Goal: Information Seeking & Learning: Check status

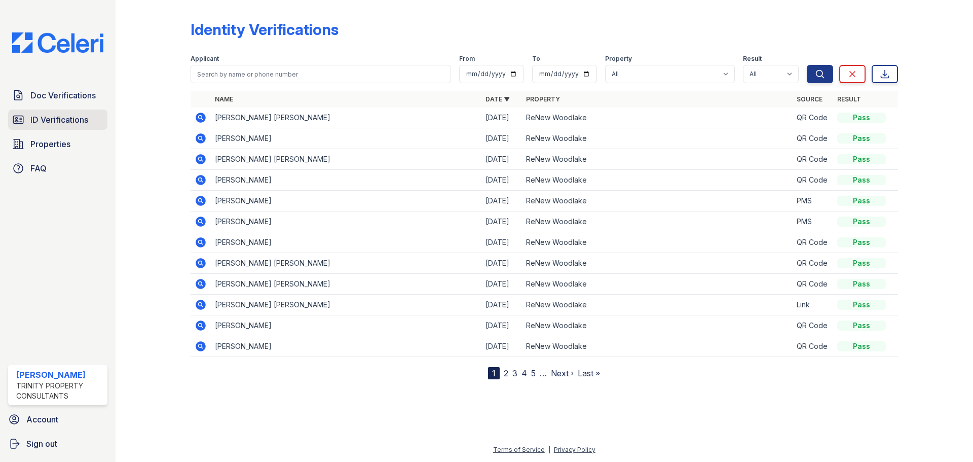
click at [70, 117] on span "ID Verifications" at bounding box center [59, 120] width 58 height 12
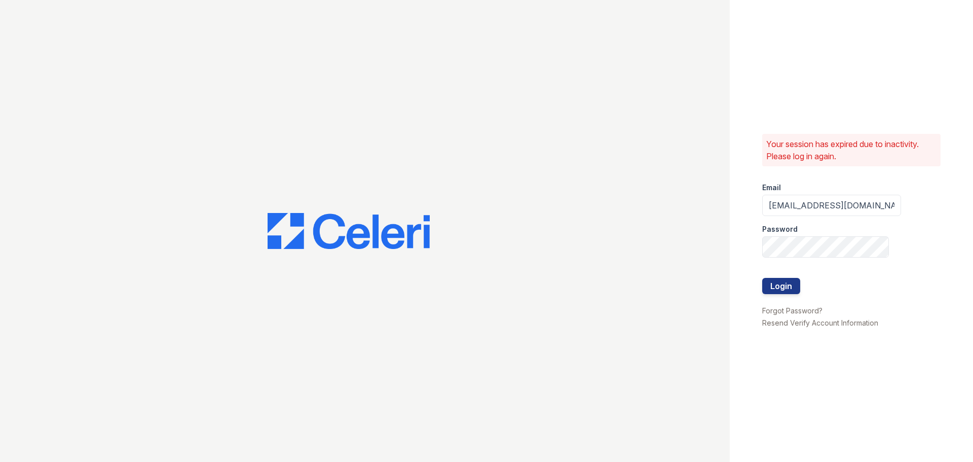
click at [782, 277] on div at bounding box center [832, 268] width 139 height 20
click at [785, 285] on button "Login" at bounding box center [782, 286] width 38 height 16
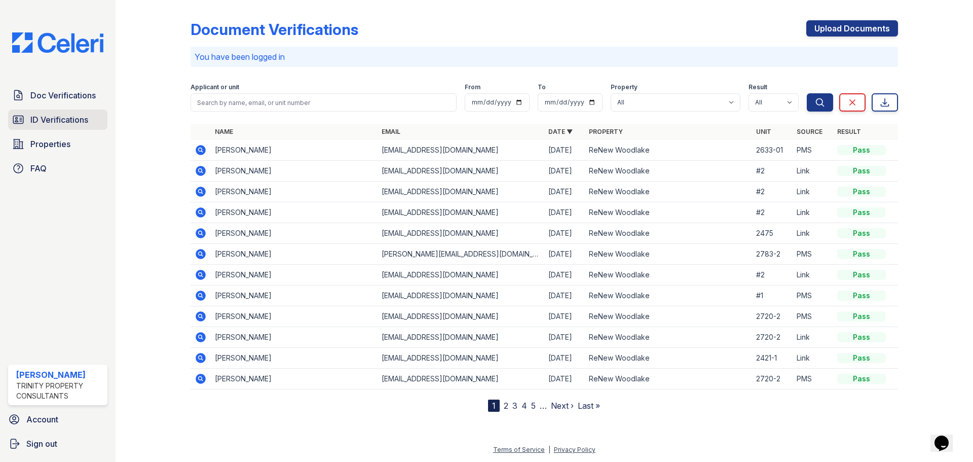
click at [58, 122] on span "ID Verifications" at bounding box center [59, 120] width 58 height 12
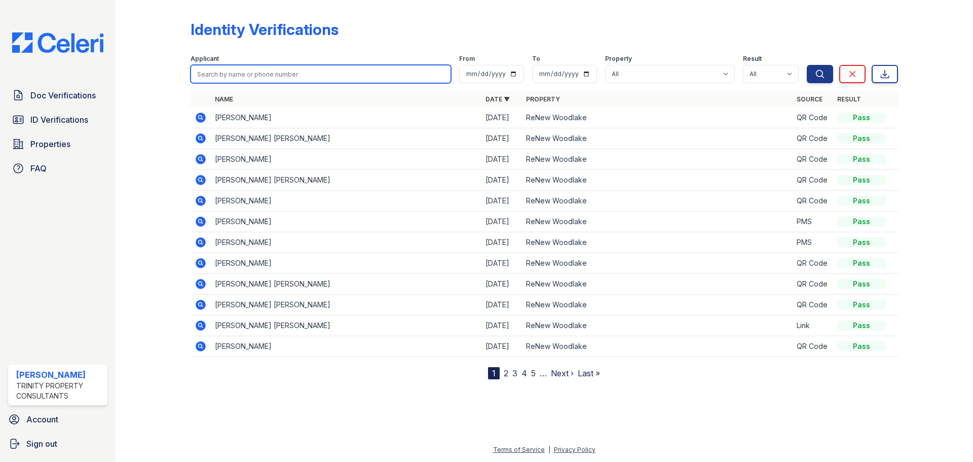
click at [289, 74] on input "search" at bounding box center [321, 74] width 261 height 18
type input "wagner"
click at [807, 65] on button "Search" at bounding box center [820, 74] width 26 height 18
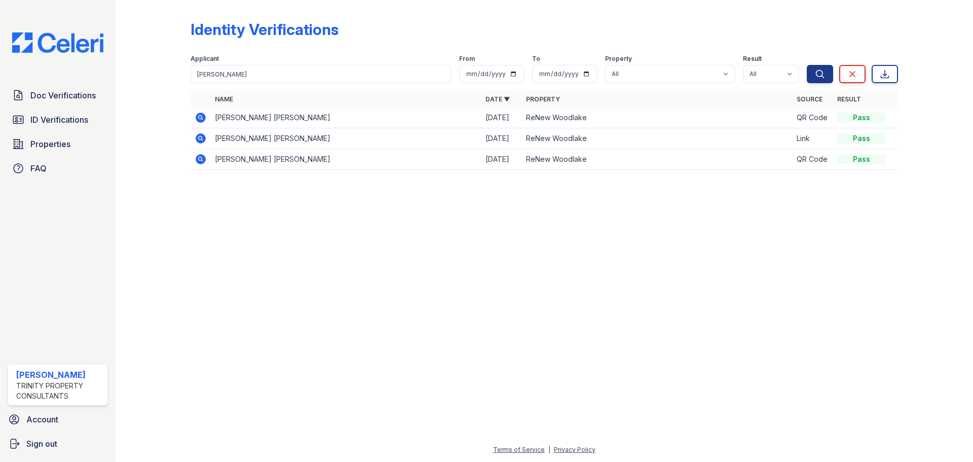
click at [204, 120] on icon at bounding box center [201, 118] width 10 height 10
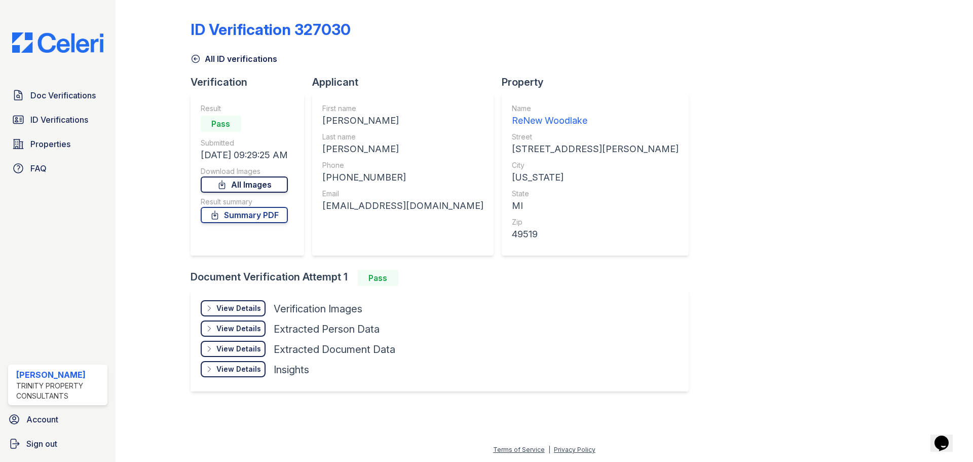
click at [227, 184] on icon at bounding box center [222, 184] width 10 height 10
click at [261, 217] on link "Summary PDF" at bounding box center [244, 215] width 87 height 16
click at [53, 103] on link "Doc Verifications" at bounding box center [57, 95] width 99 height 20
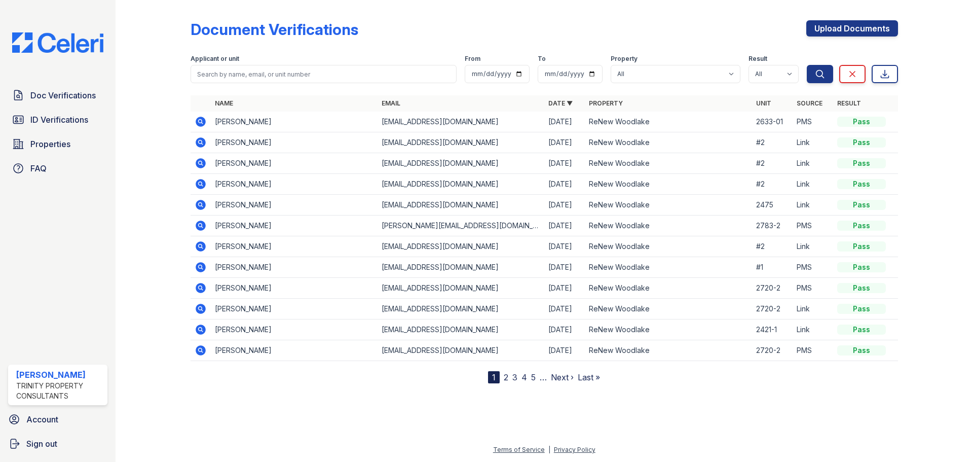
click at [202, 120] on icon at bounding box center [201, 122] width 10 height 10
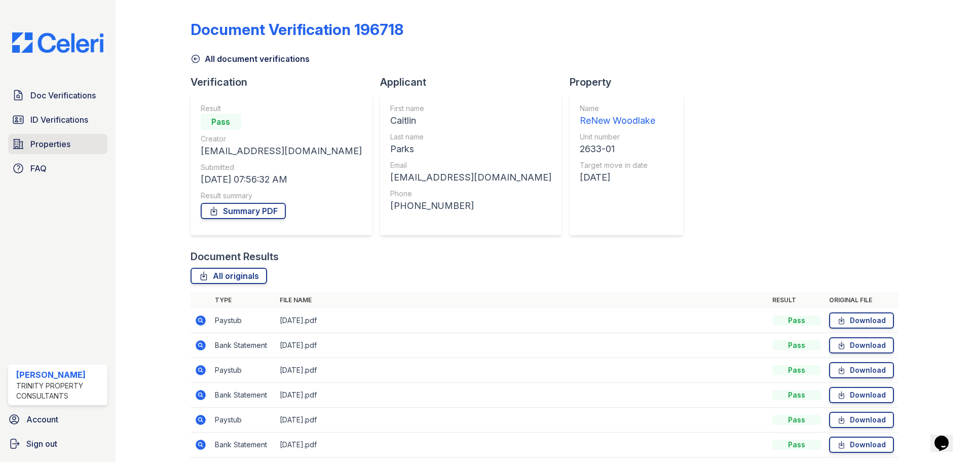
click at [62, 150] on span "Properties" at bounding box center [50, 144] width 40 height 12
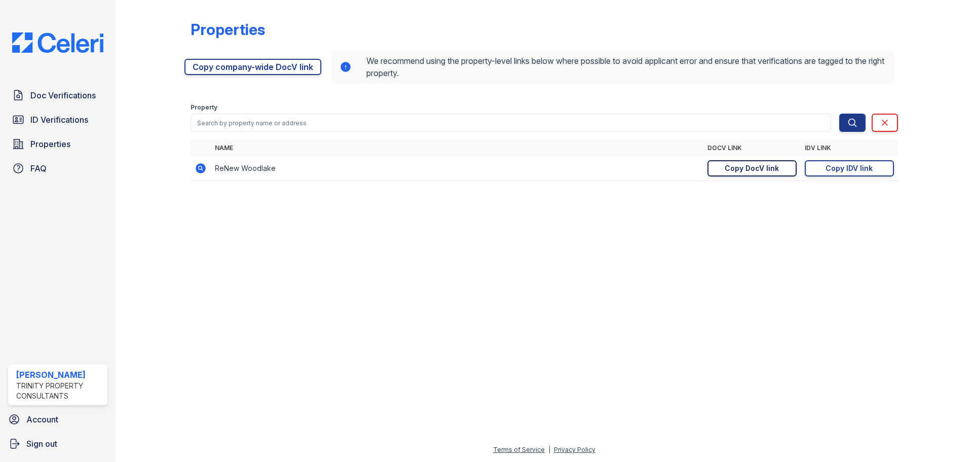
click at [780, 165] on link "Copy DocV link Copy link" at bounding box center [752, 168] width 89 height 16
drag, startPoint x: 770, startPoint y: 179, endPoint x: 768, endPoint y: 164, distance: 14.8
click at [770, 179] on td "https://app.getceleri.com/69704de8-ca37-42f4-9dcc-7301c71ed4a0/submit Copy DocV…" at bounding box center [752, 168] width 97 height 25
click at [768, 164] on div "Copy DocV link" at bounding box center [752, 168] width 54 height 10
click at [58, 99] on span "Doc Verifications" at bounding box center [62, 95] width 65 height 12
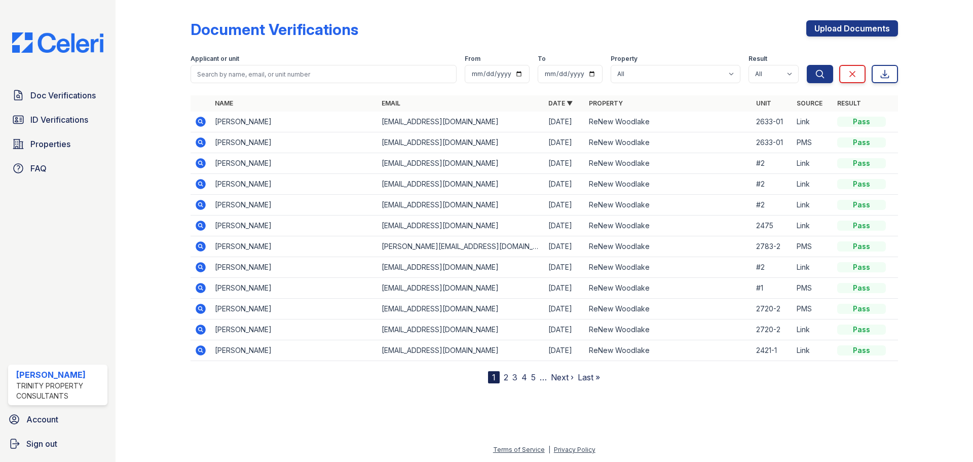
click at [200, 119] on icon at bounding box center [201, 122] width 12 height 12
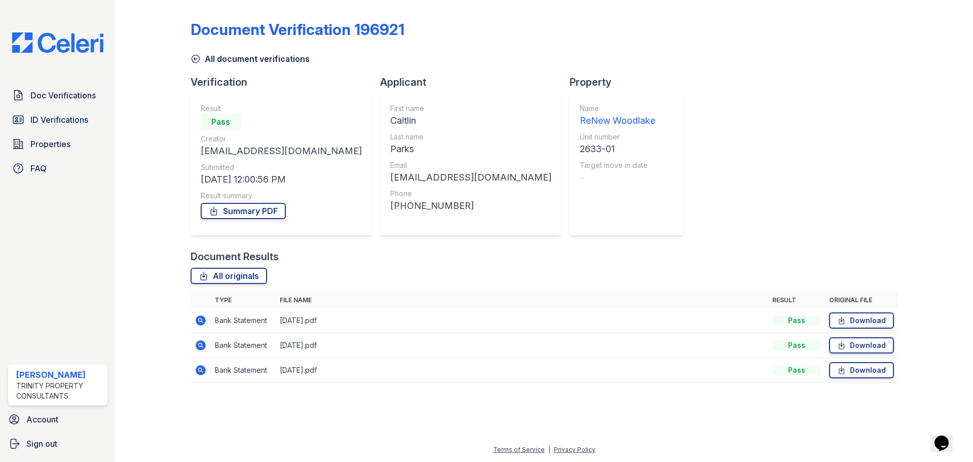
click at [205, 323] on icon at bounding box center [201, 320] width 10 height 10
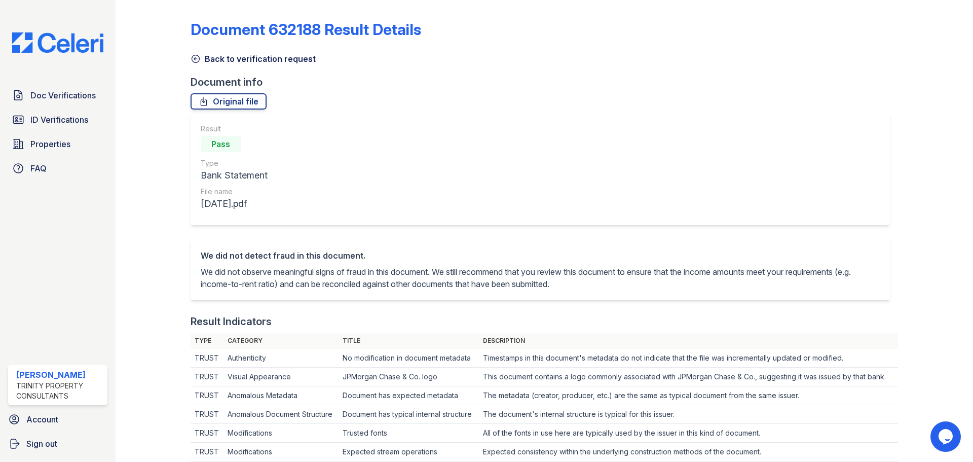
click at [191, 57] on icon at bounding box center [196, 59] width 10 height 10
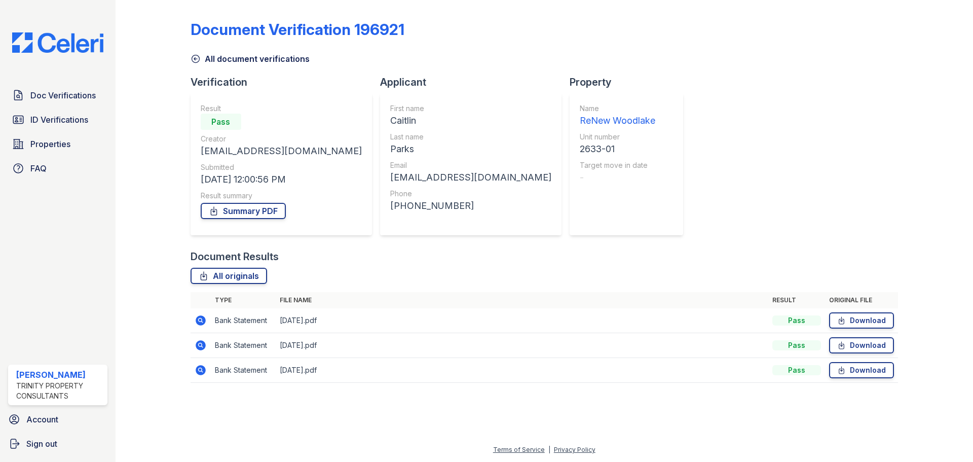
click at [199, 338] on td at bounding box center [201, 345] width 20 height 25
click at [200, 344] on icon at bounding box center [200, 344] width 3 height 3
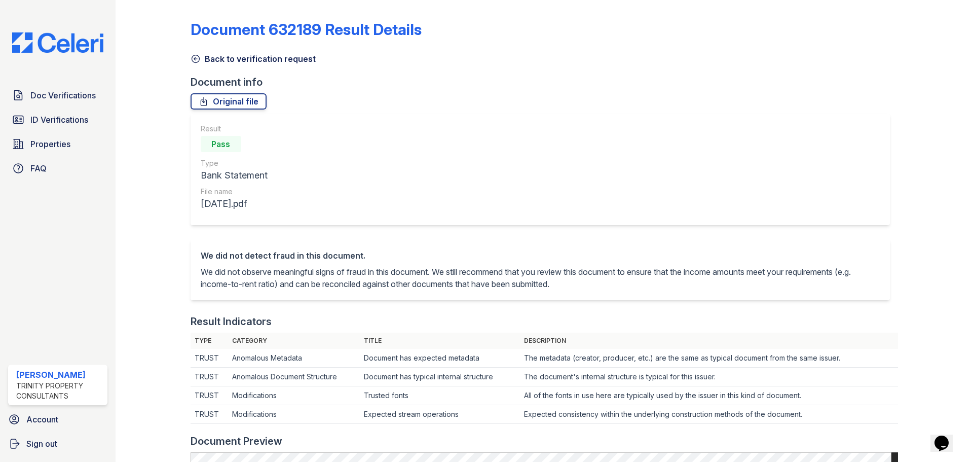
click at [194, 57] on icon at bounding box center [196, 59] width 10 height 10
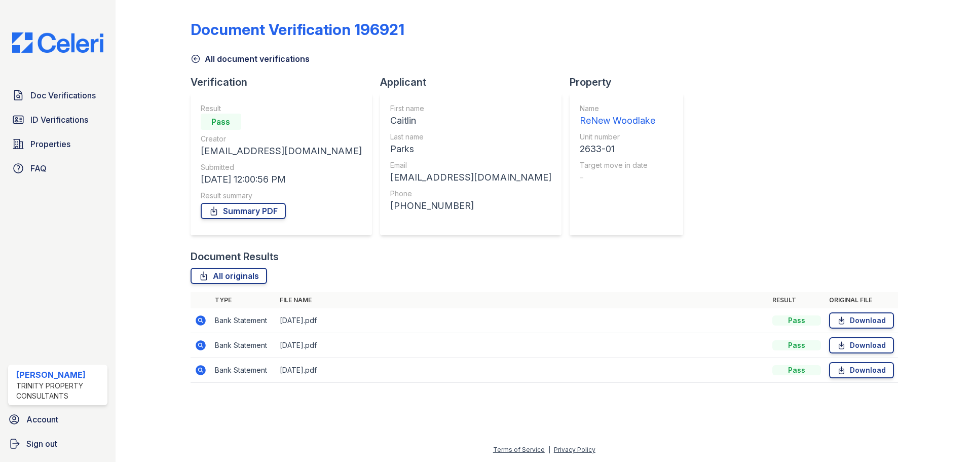
click at [197, 371] on icon at bounding box center [201, 370] width 10 height 10
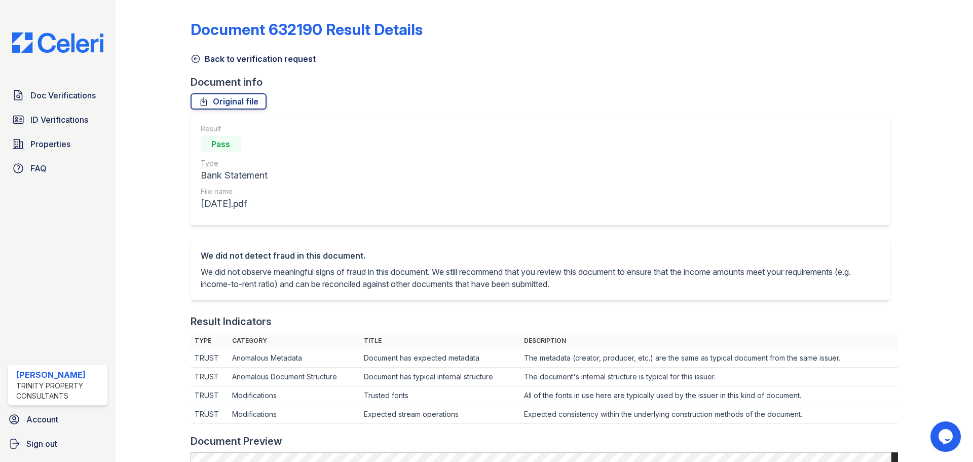
click at [196, 54] on icon at bounding box center [196, 59] width 10 height 10
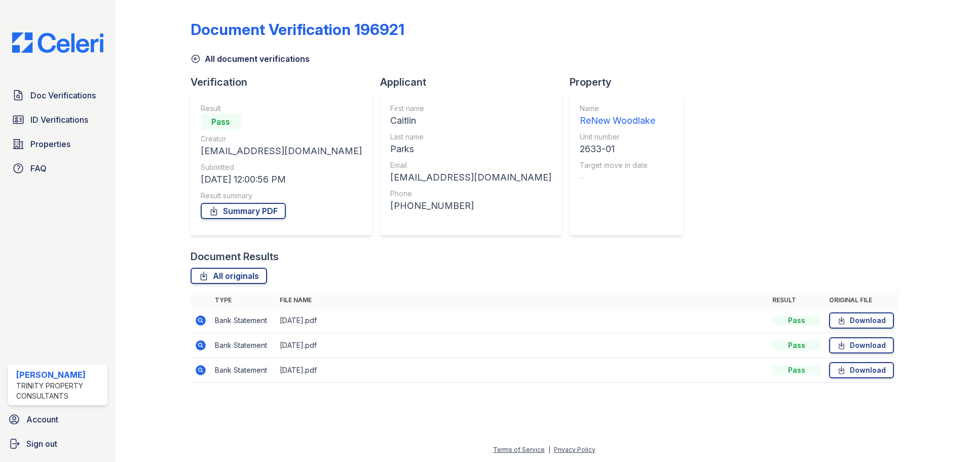
click at [203, 317] on icon at bounding box center [201, 320] width 10 height 10
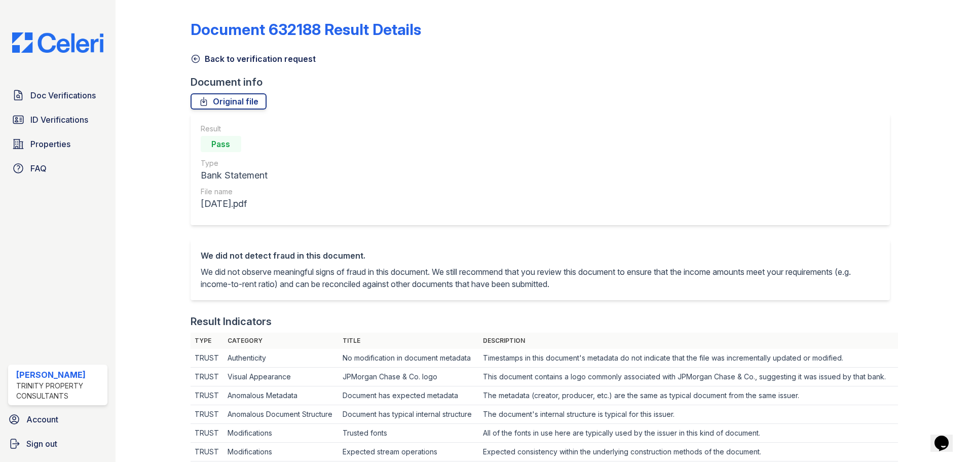
click at [193, 58] on icon at bounding box center [196, 59] width 10 height 10
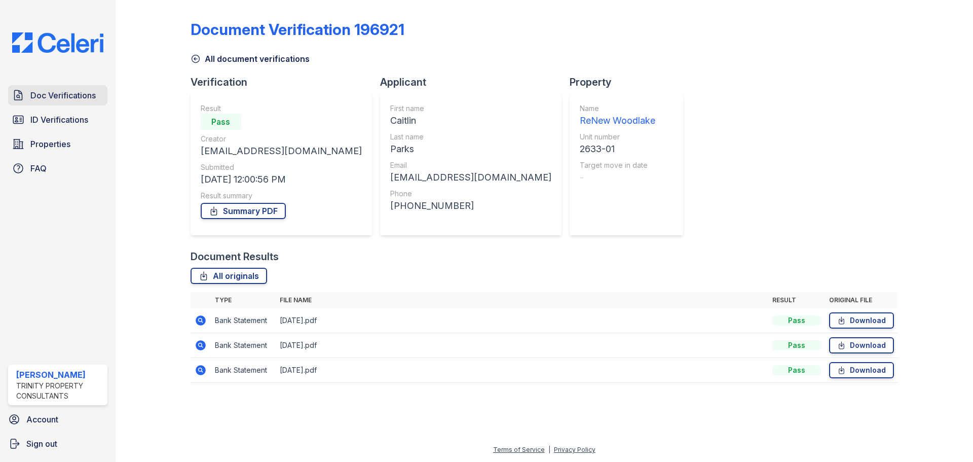
click at [39, 93] on span "Doc Verifications" at bounding box center [62, 95] width 65 height 12
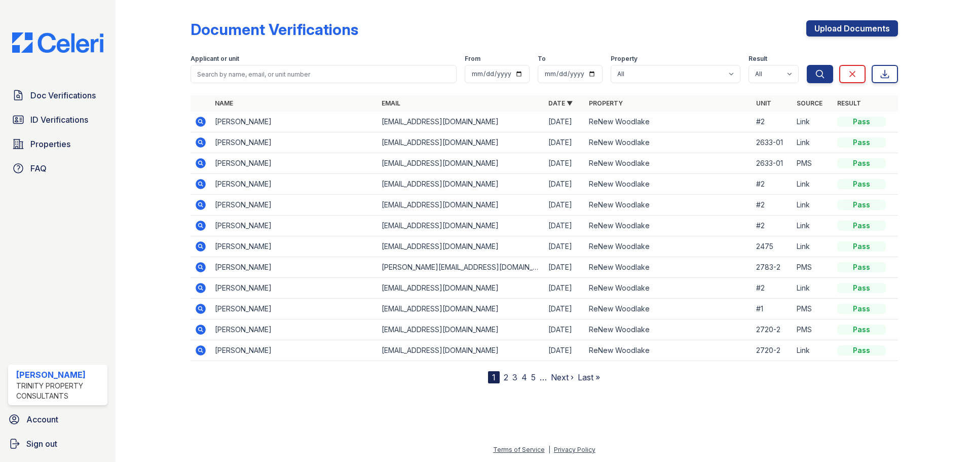
click at [201, 159] on icon at bounding box center [201, 163] width 10 height 10
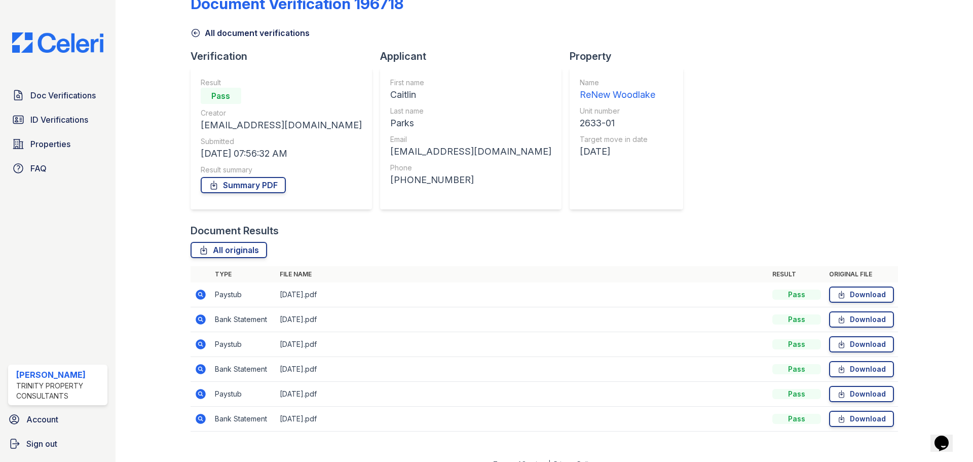
scroll to position [40, 0]
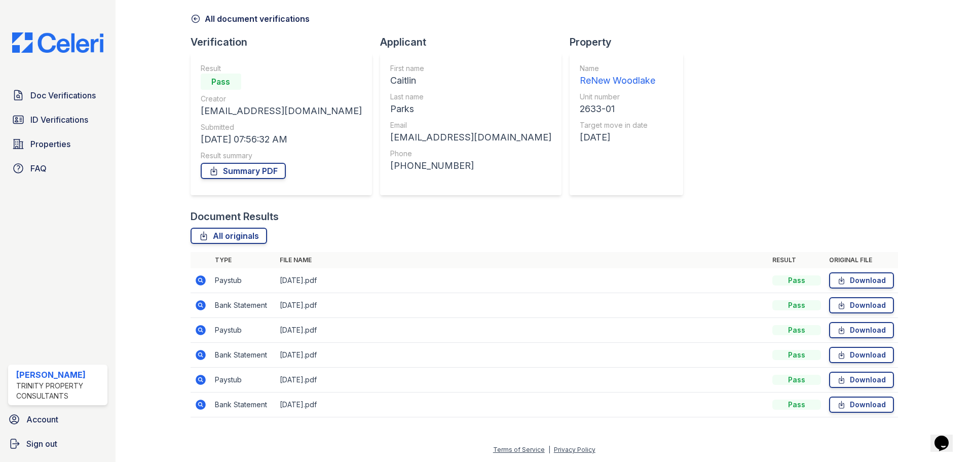
click at [203, 304] on icon at bounding box center [201, 305] width 10 height 10
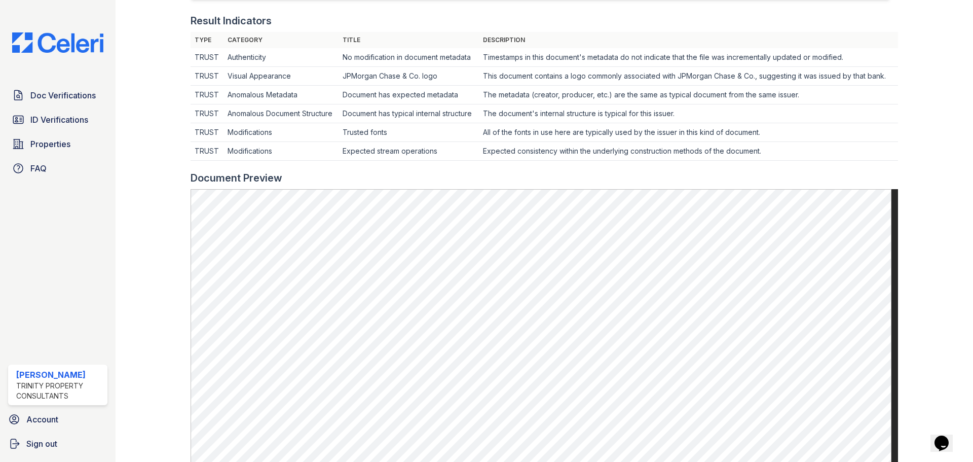
scroll to position [51, 0]
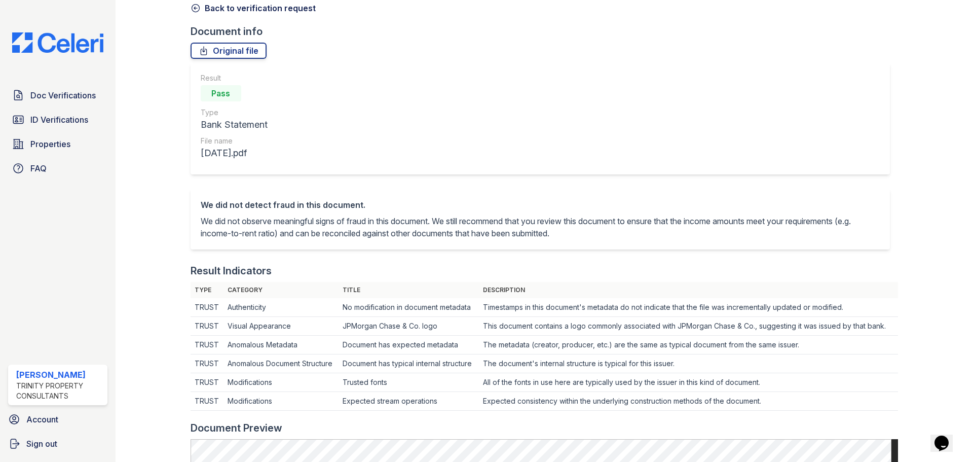
click at [195, 11] on icon at bounding box center [196, 8] width 10 height 10
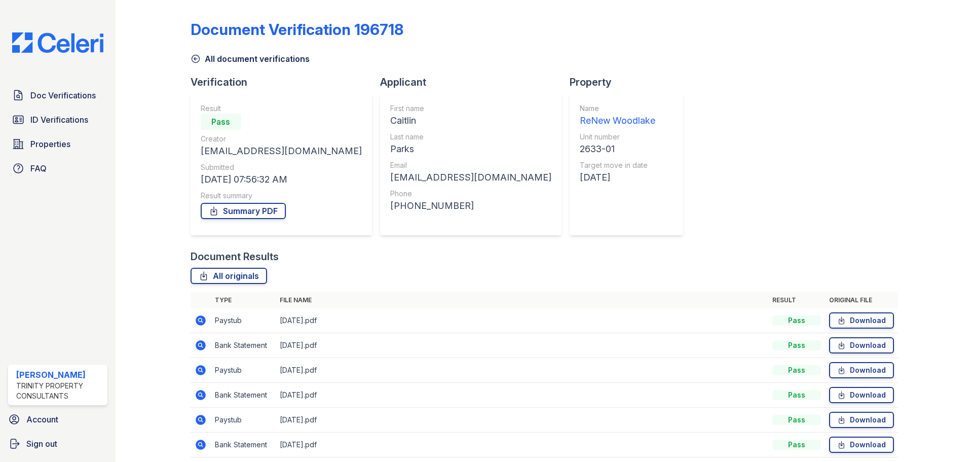
scroll to position [40, 0]
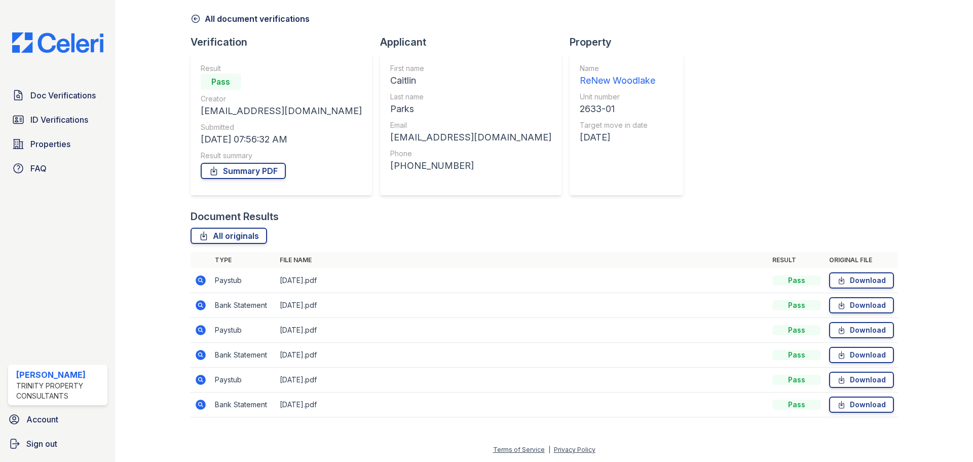
click at [203, 303] on icon at bounding box center [201, 305] width 10 height 10
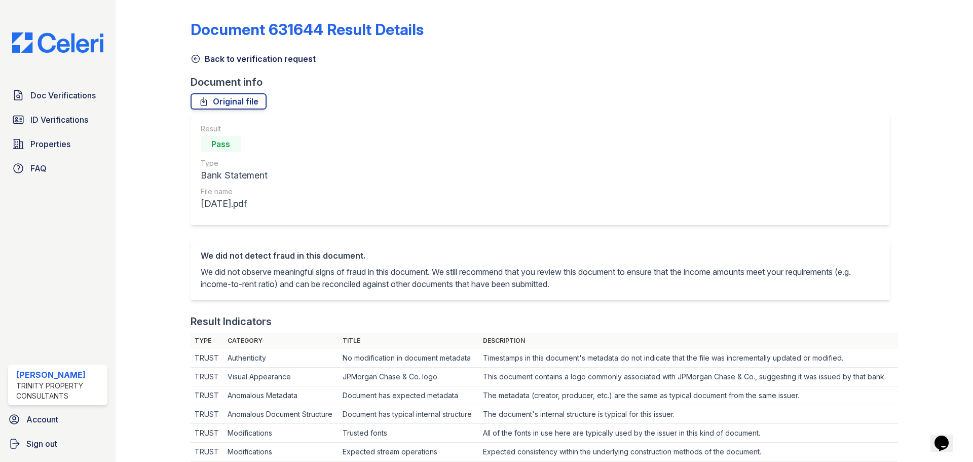
click at [194, 59] on icon at bounding box center [196, 59] width 8 height 8
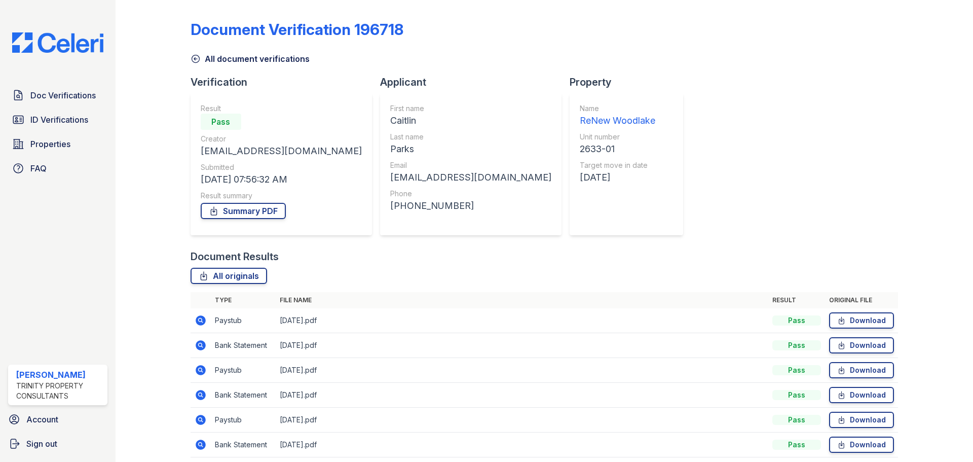
click at [203, 62] on link "All document verifications" at bounding box center [250, 59] width 119 height 12
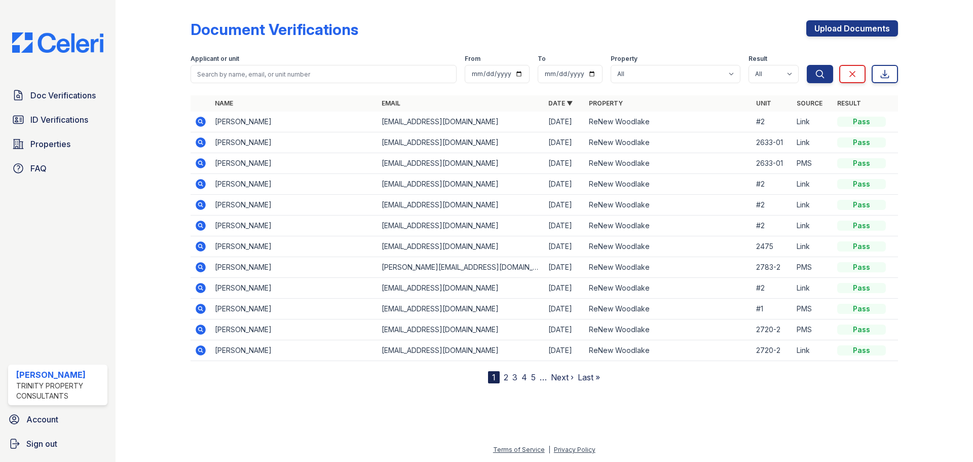
click at [203, 144] on td at bounding box center [201, 142] width 20 height 21
click at [203, 144] on icon at bounding box center [201, 142] width 10 height 10
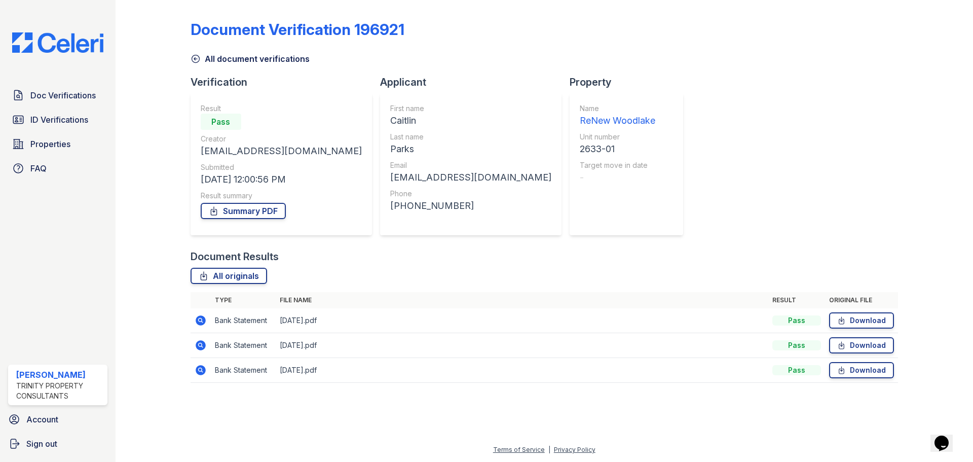
click at [195, 326] on icon at bounding box center [201, 320] width 12 height 12
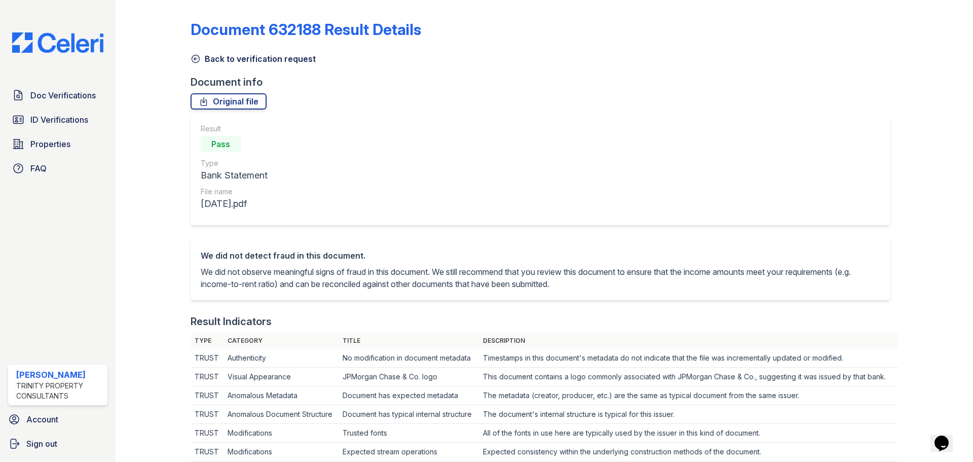
click at [215, 55] on link "Back to verification request" at bounding box center [253, 59] width 125 height 12
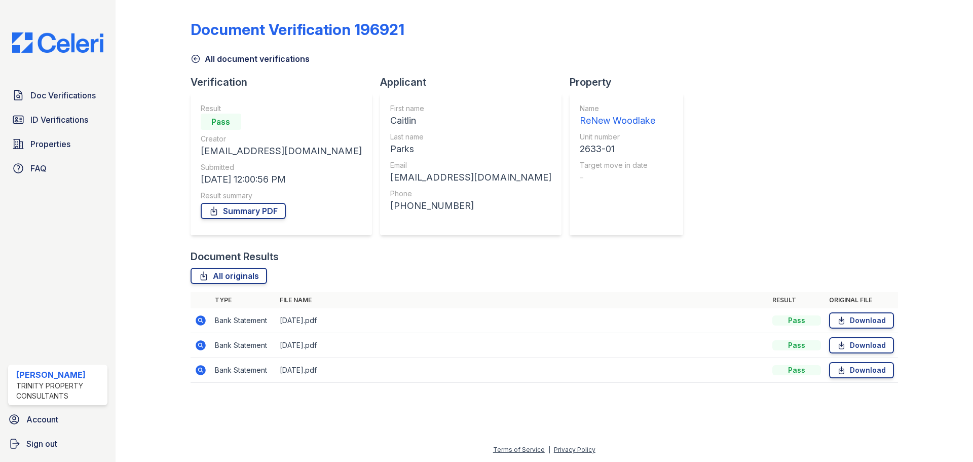
click at [199, 62] on icon at bounding box center [196, 59] width 10 height 10
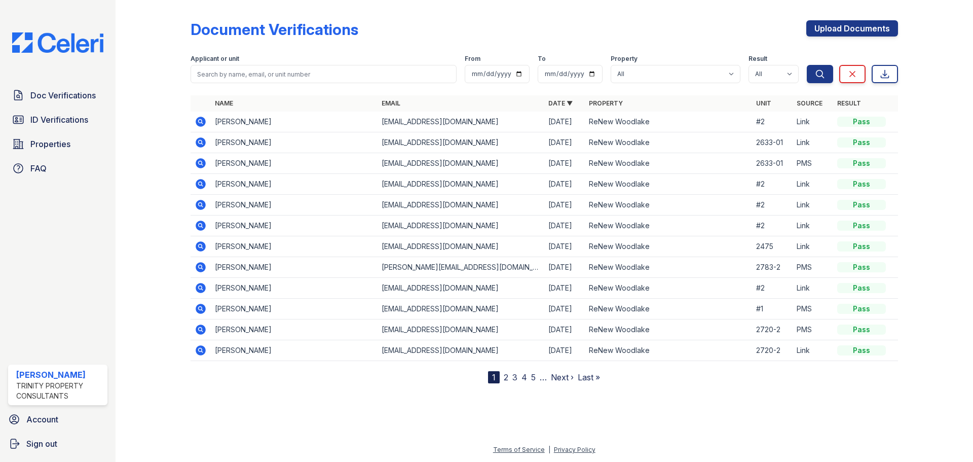
click at [195, 139] on icon at bounding box center [201, 142] width 12 height 12
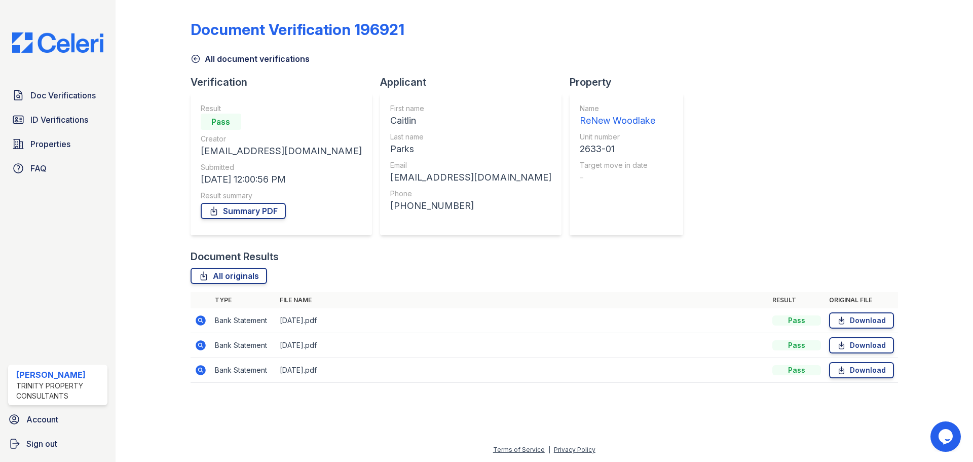
drag, startPoint x: 190, startPoint y: 64, endPoint x: 200, endPoint y: 56, distance: 13.0
click at [191, 64] on link "All document verifications" at bounding box center [250, 59] width 119 height 12
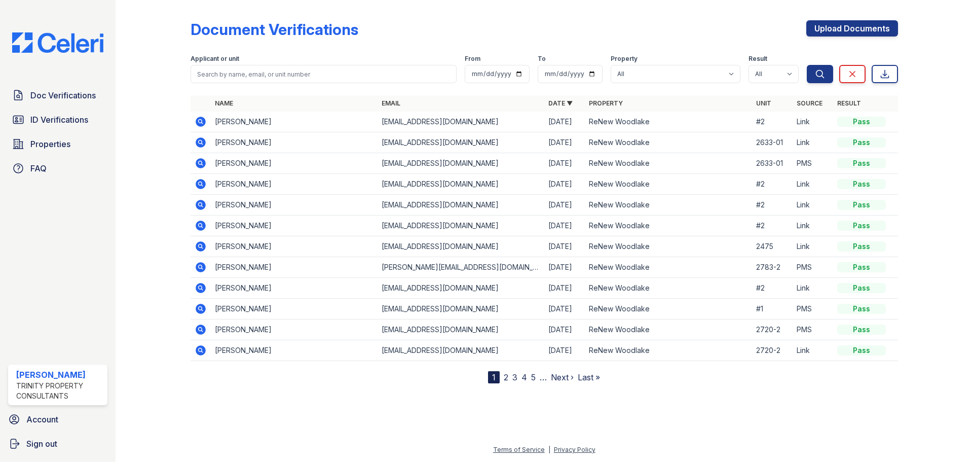
click at [204, 162] on icon at bounding box center [201, 163] width 10 height 10
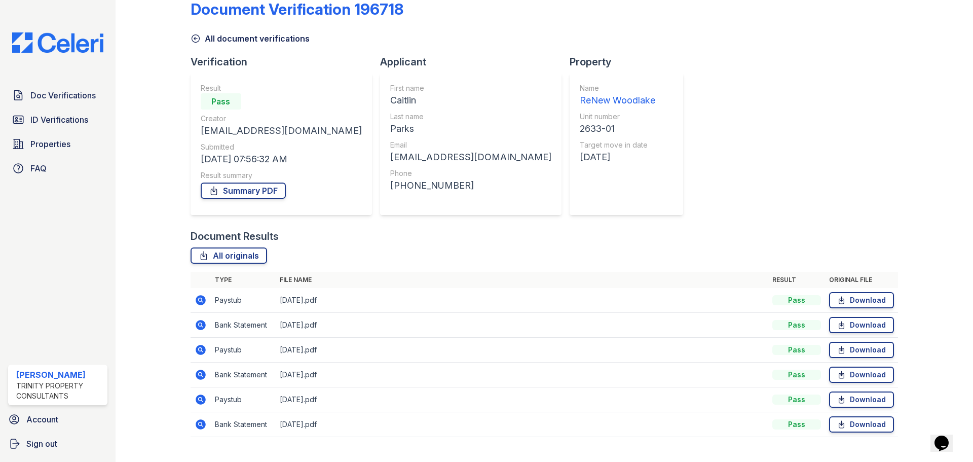
scroll to position [40, 0]
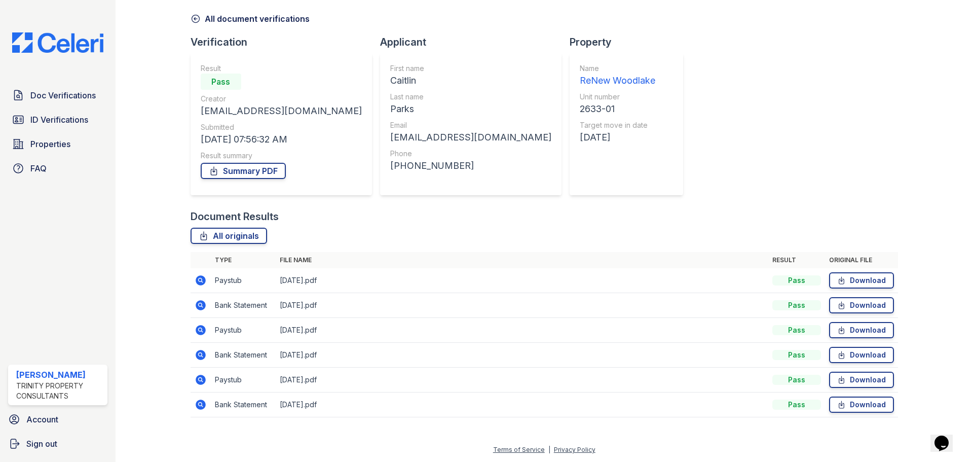
click at [205, 305] on icon at bounding box center [201, 305] width 12 height 12
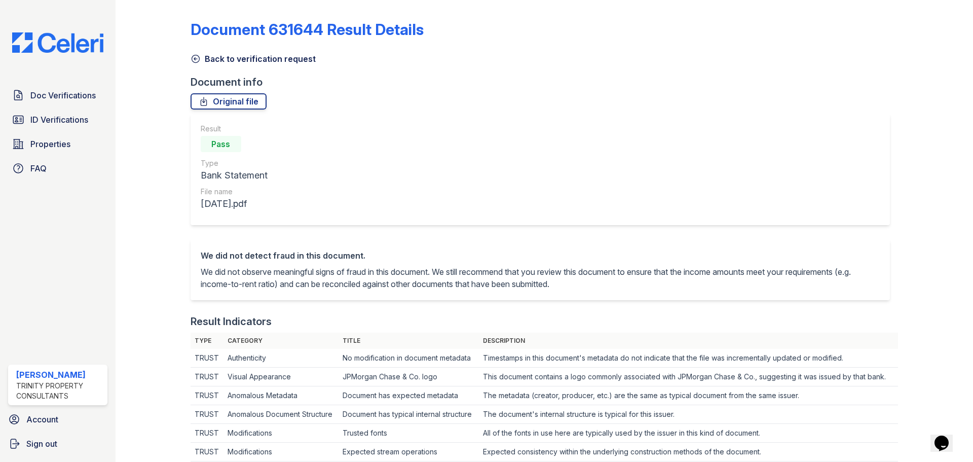
click at [198, 57] on icon at bounding box center [196, 59] width 10 height 10
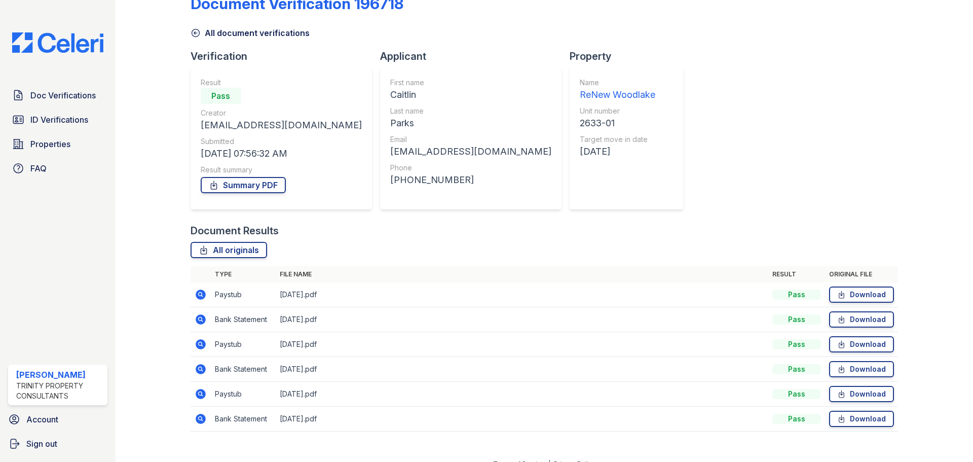
scroll to position [40, 0]
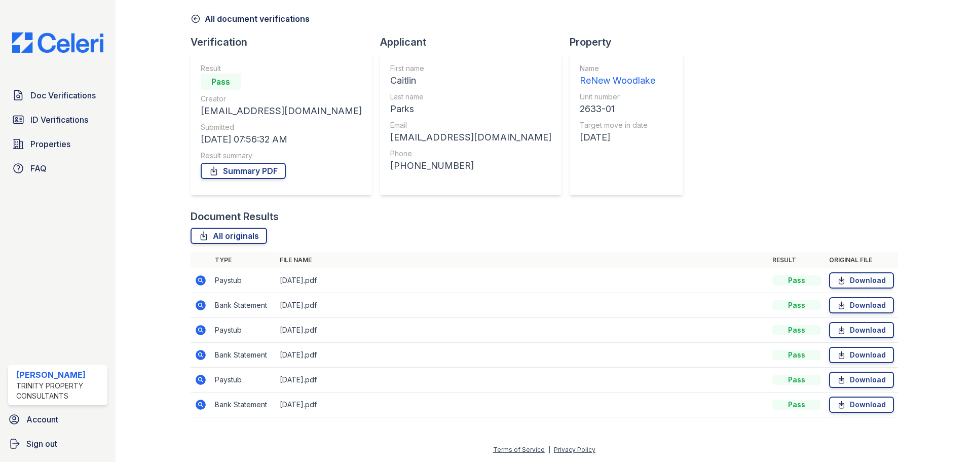
click at [199, 402] on icon at bounding box center [201, 405] width 10 height 10
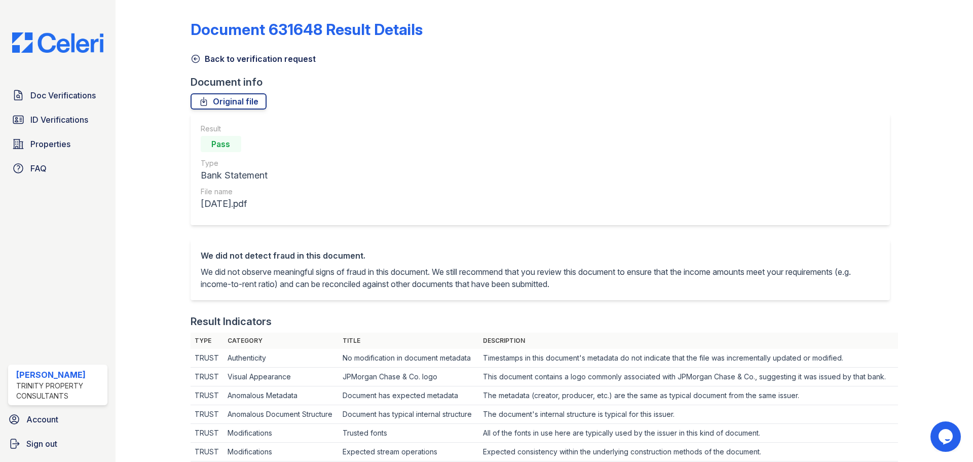
click at [193, 62] on icon at bounding box center [196, 59] width 8 height 8
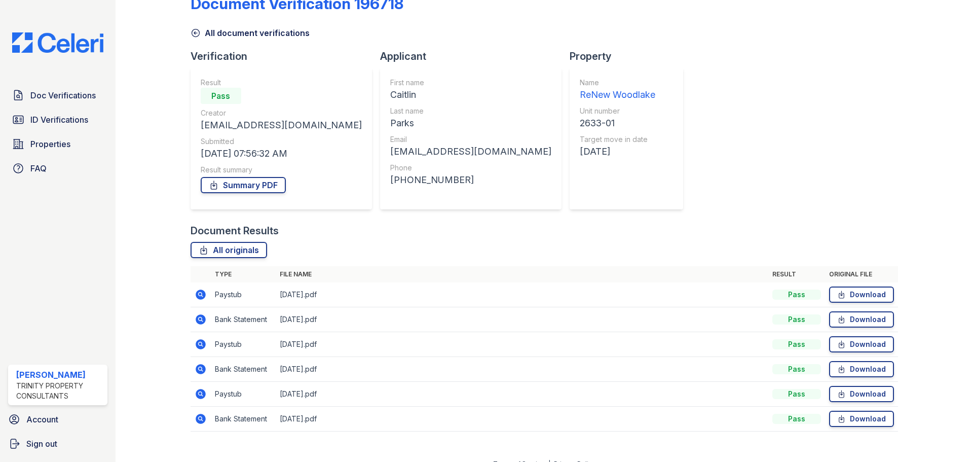
scroll to position [40, 0]
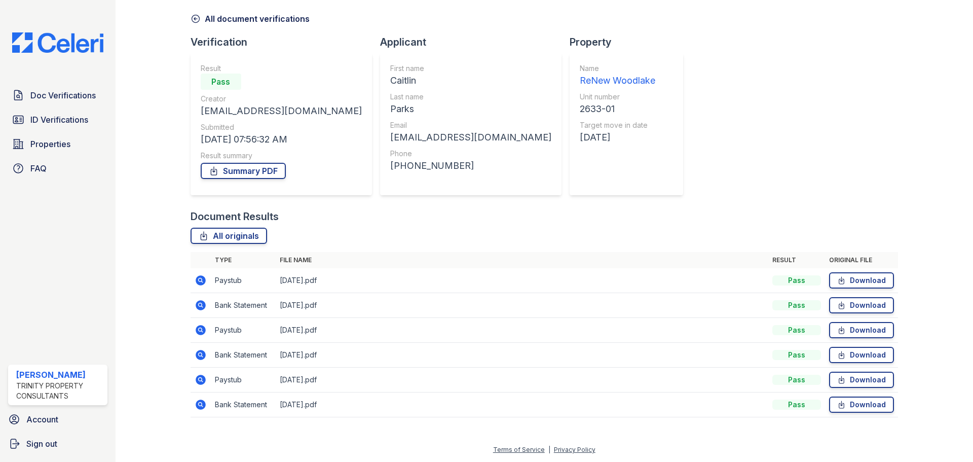
click at [201, 306] on icon at bounding box center [201, 305] width 12 height 12
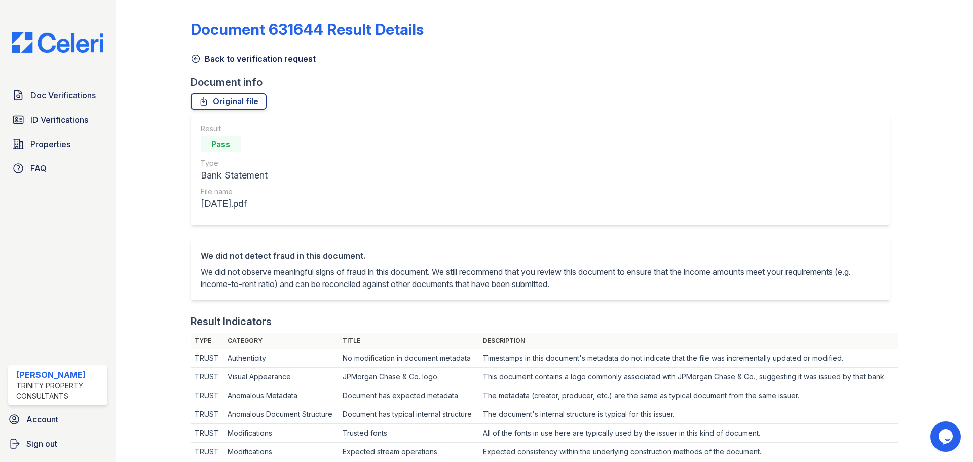
click at [203, 58] on link "Back to verification request" at bounding box center [253, 59] width 125 height 12
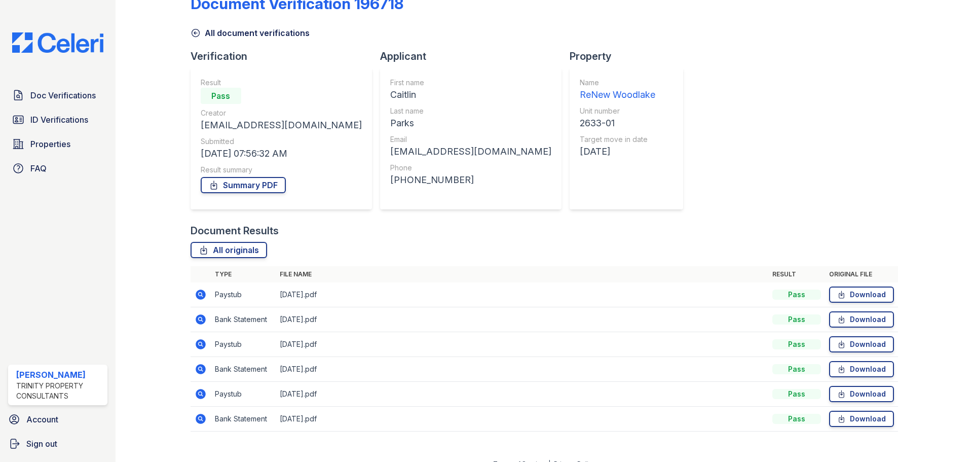
scroll to position [40, 0]
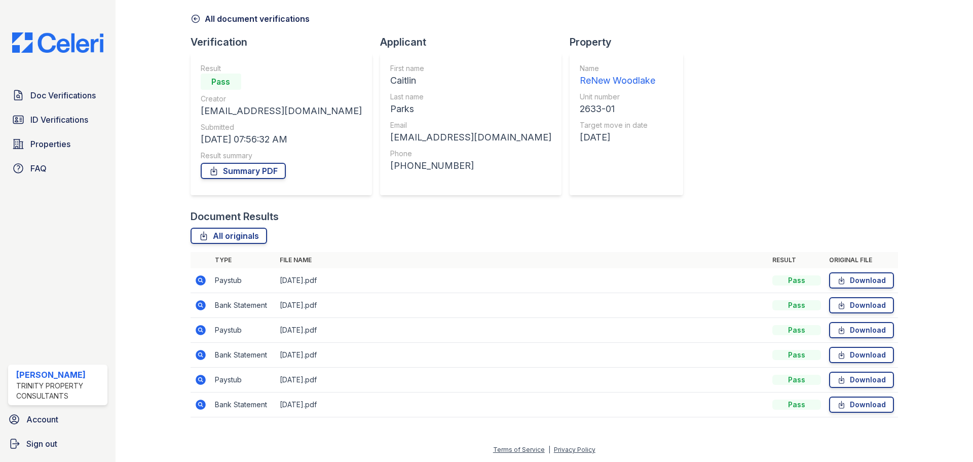
click at [203, 282] on icon at bounding box center [201, 280] width 10 height 10
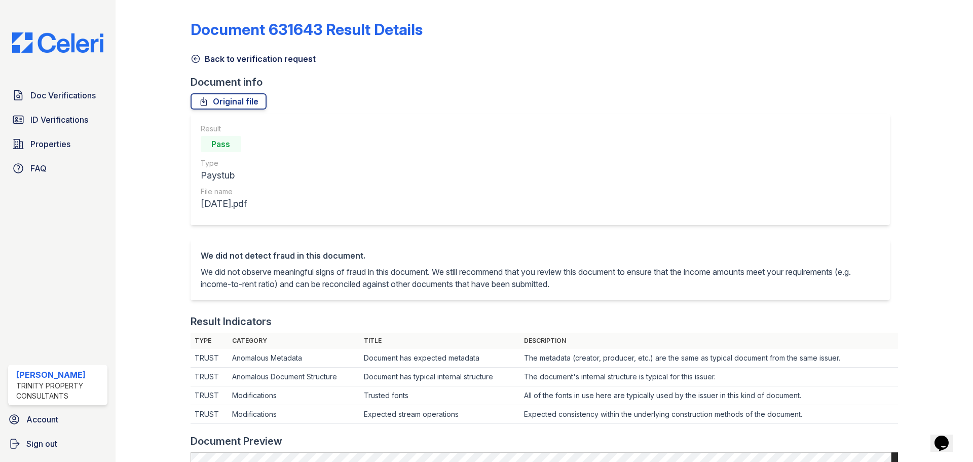
click at [197, 59] on icon at bounding box center [196, 59] width 10 height 10
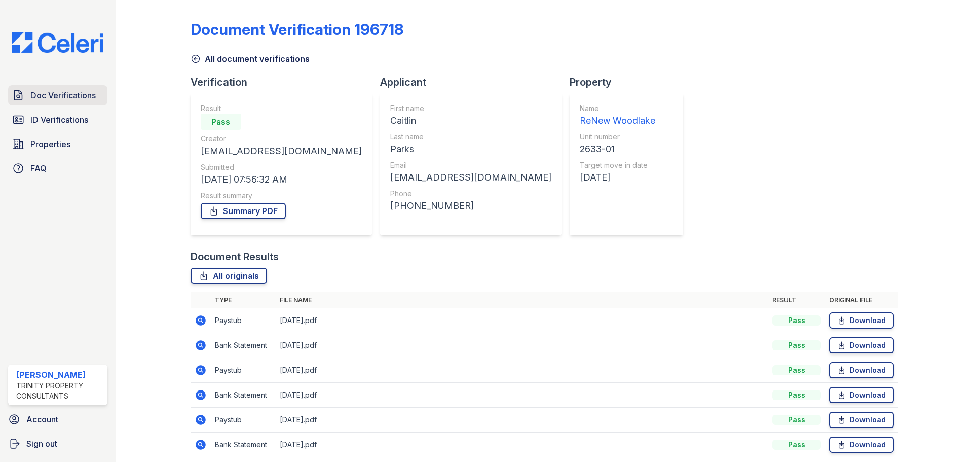
click at [22, 92] on icon at bounding box center [18, 95] width 12 height 12
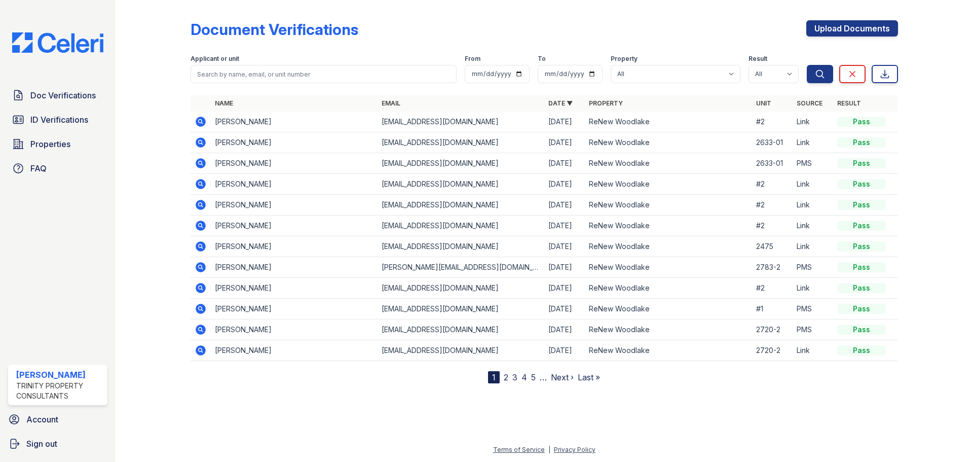
click at [205, 125] on icon at bounding box center [201, 122] width 12 height 12
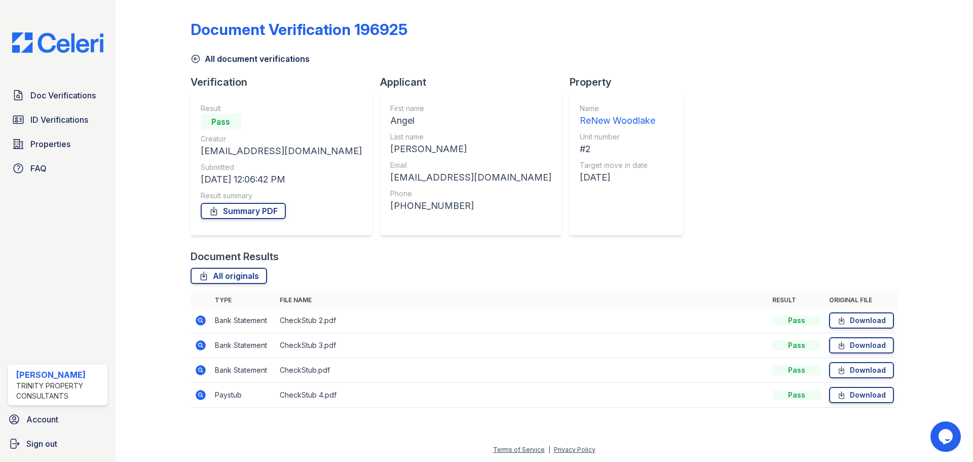
click at [204, 374] on icon at bounding box center [201, 370] width 12 height 12
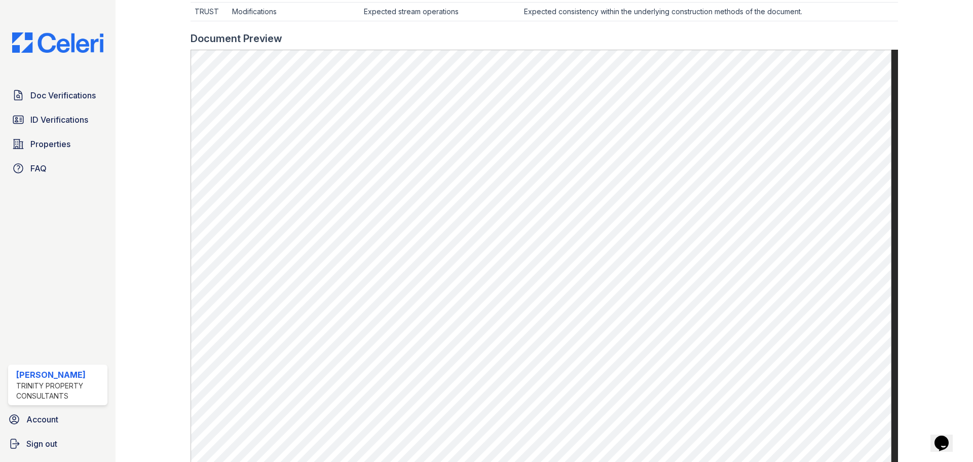
scroll to position [406, 0]
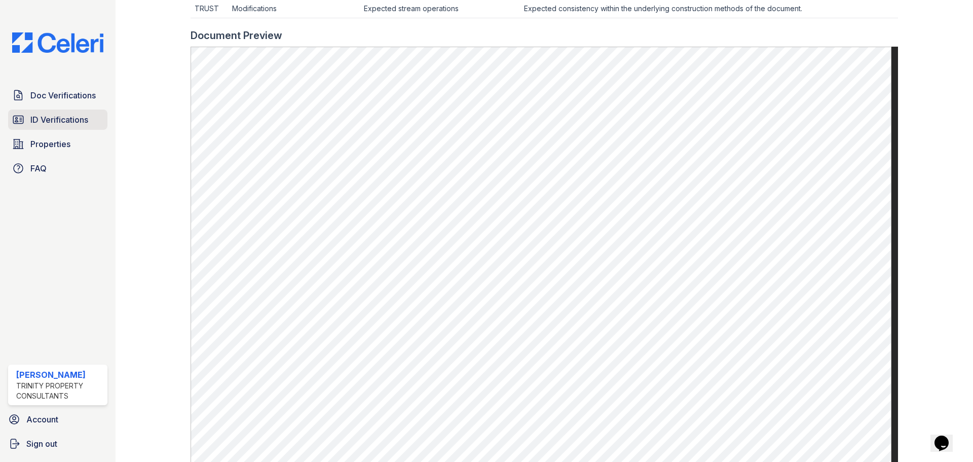
click at [54, 117] on span "ID Verifications" at bounding box center [59, 120] width 58 height 12
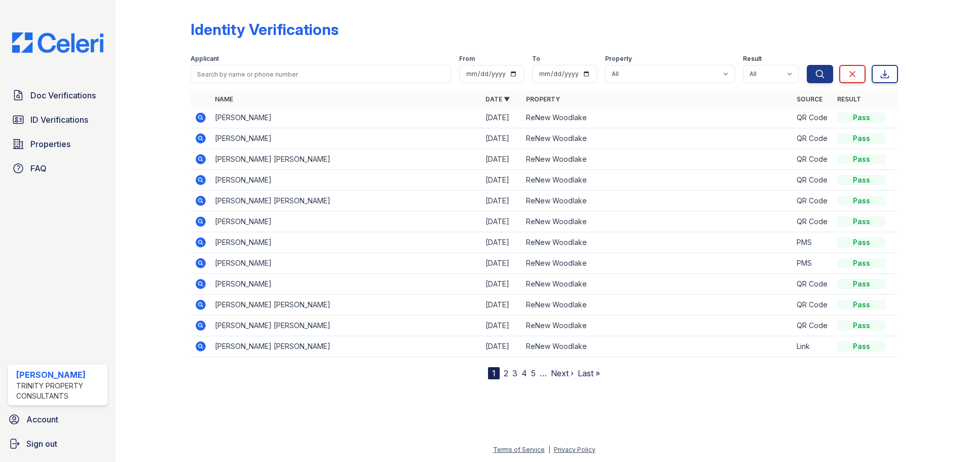
click at [702, 6] on div "Identity Verifications Filter Applicant From To Property All ReNew Woodlake Res…" at bounding box center [545, 191] width 708 height 375
click at [48, 121] on span "ID Verifications" at bounding box center [59, 120] width 58 height 12
click at [349, 70] on input "search" at bounding box center [321, 74] width 261 height 18
type input "[PERSON_NAME]"
click at [807, 65] on button "Search" at bounding box center [820, 74] width 26 height 18
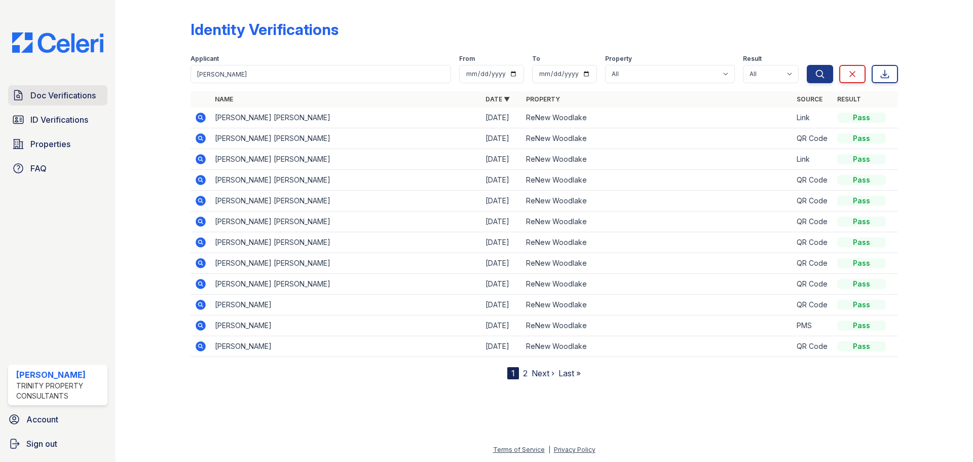
click at [90, 99] on span "Doc Verifications" at bounding box center [62, 95] width 65 height 12
